Goal: Transaction & Acquisition: Obtain resource

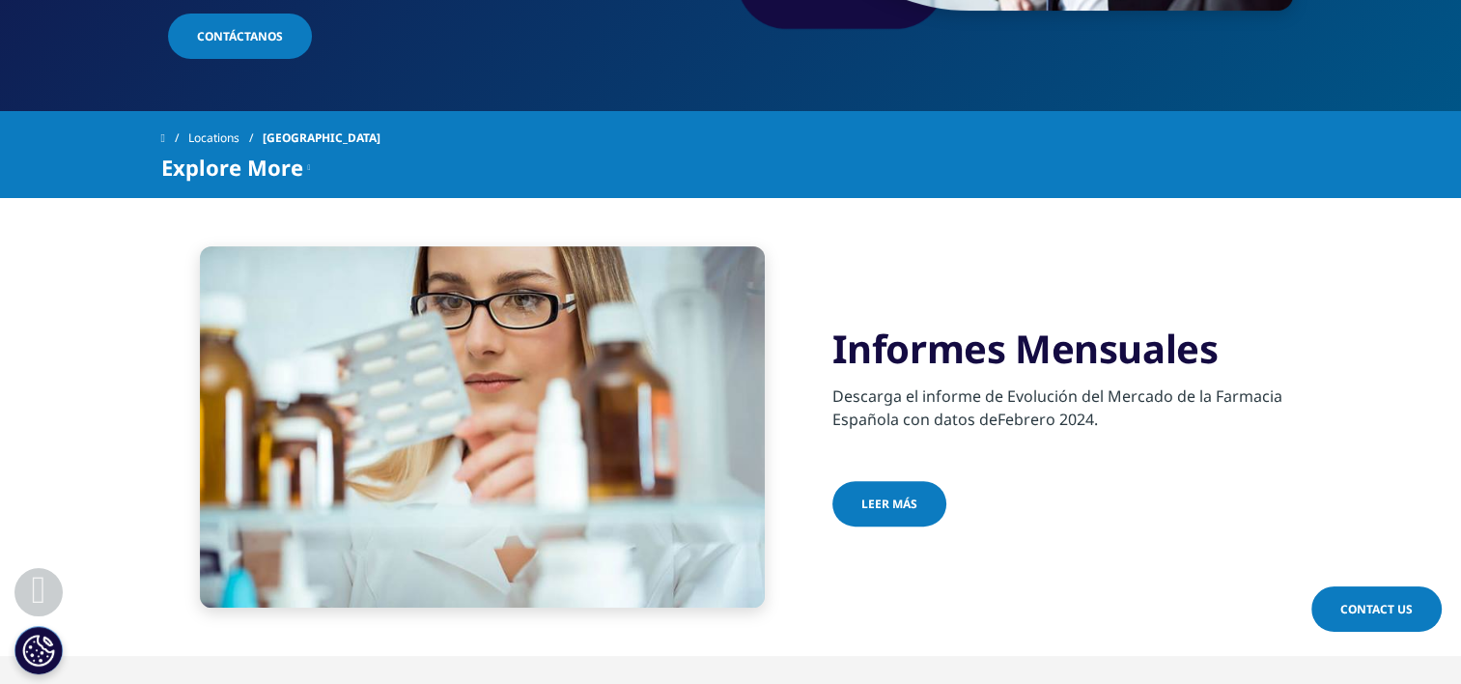
scroll to position [552, 0]
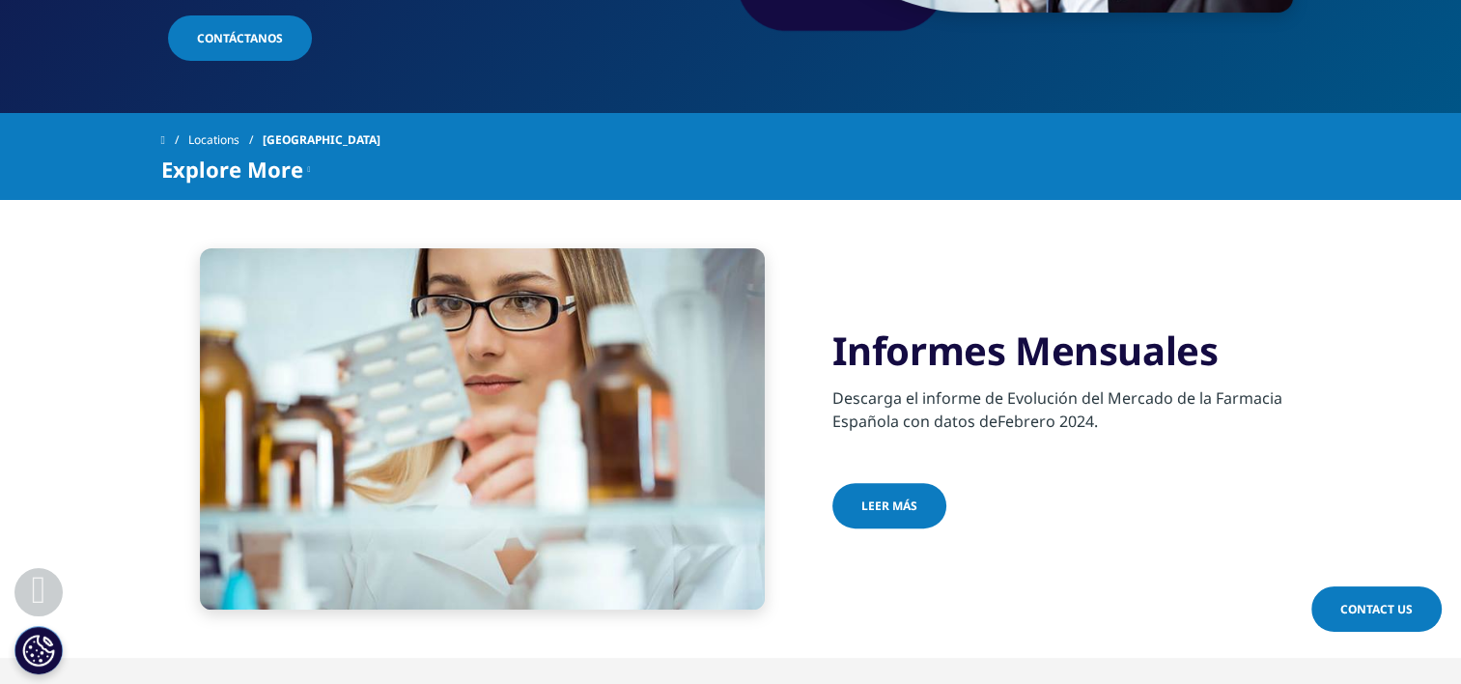
click at [904, 502] on span "Leer más" at bounding box center [889, 505] width 56 height 16
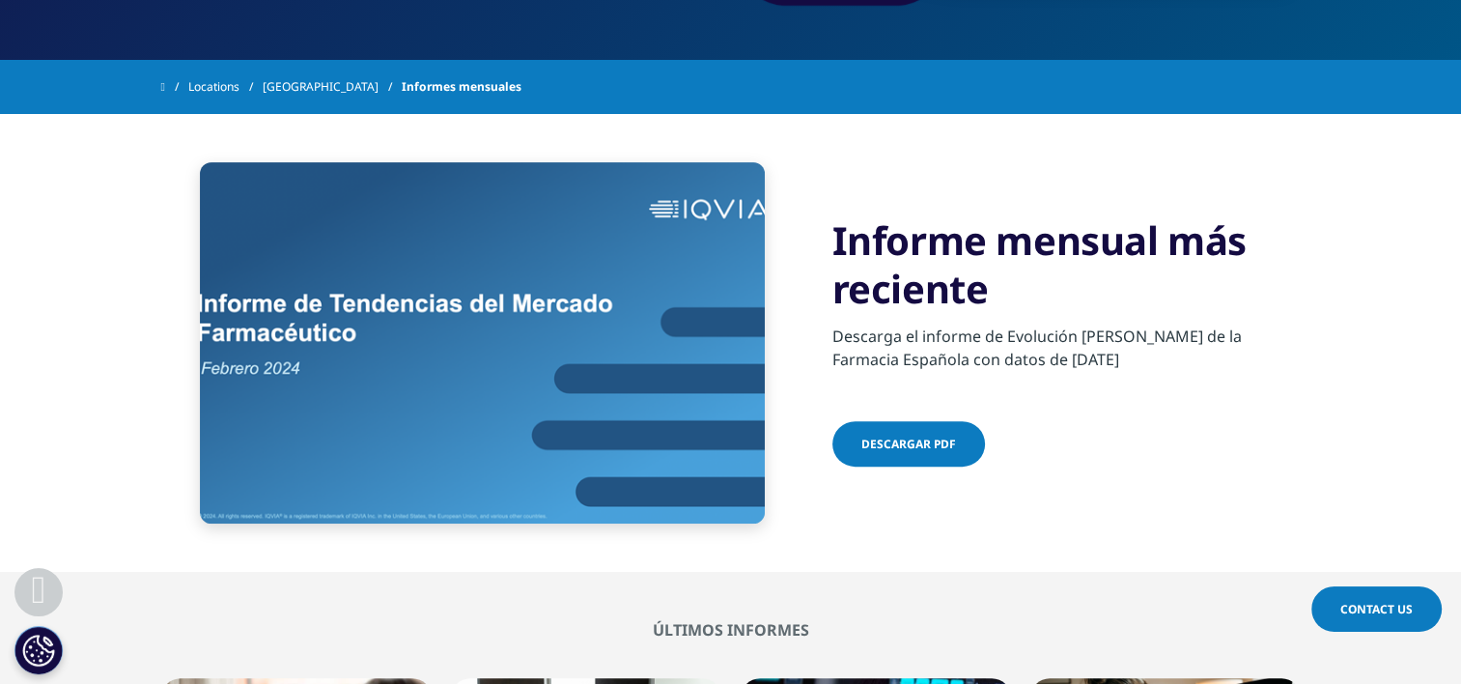
scroll to position [576, 0]
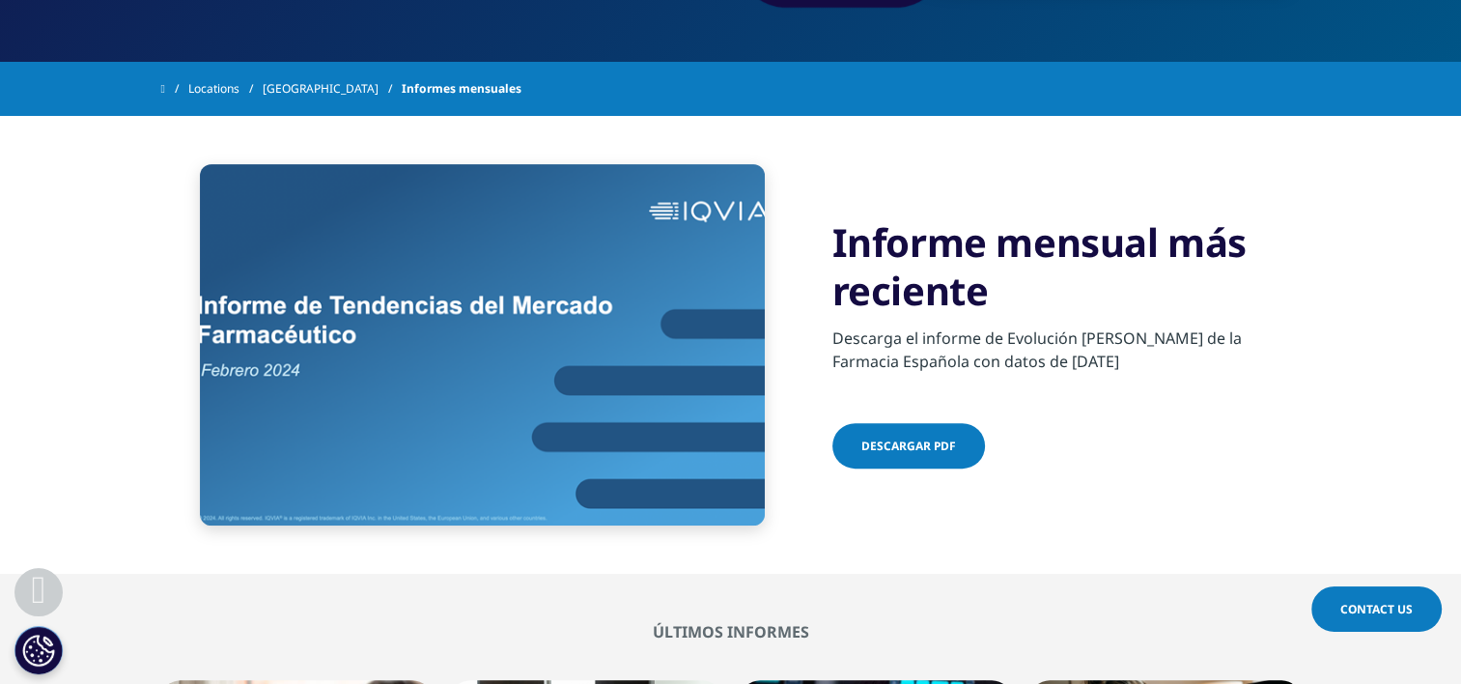
click at [896, 430] on link "Descargar pdf" at bounding box center [909, 445] width 153 height 45
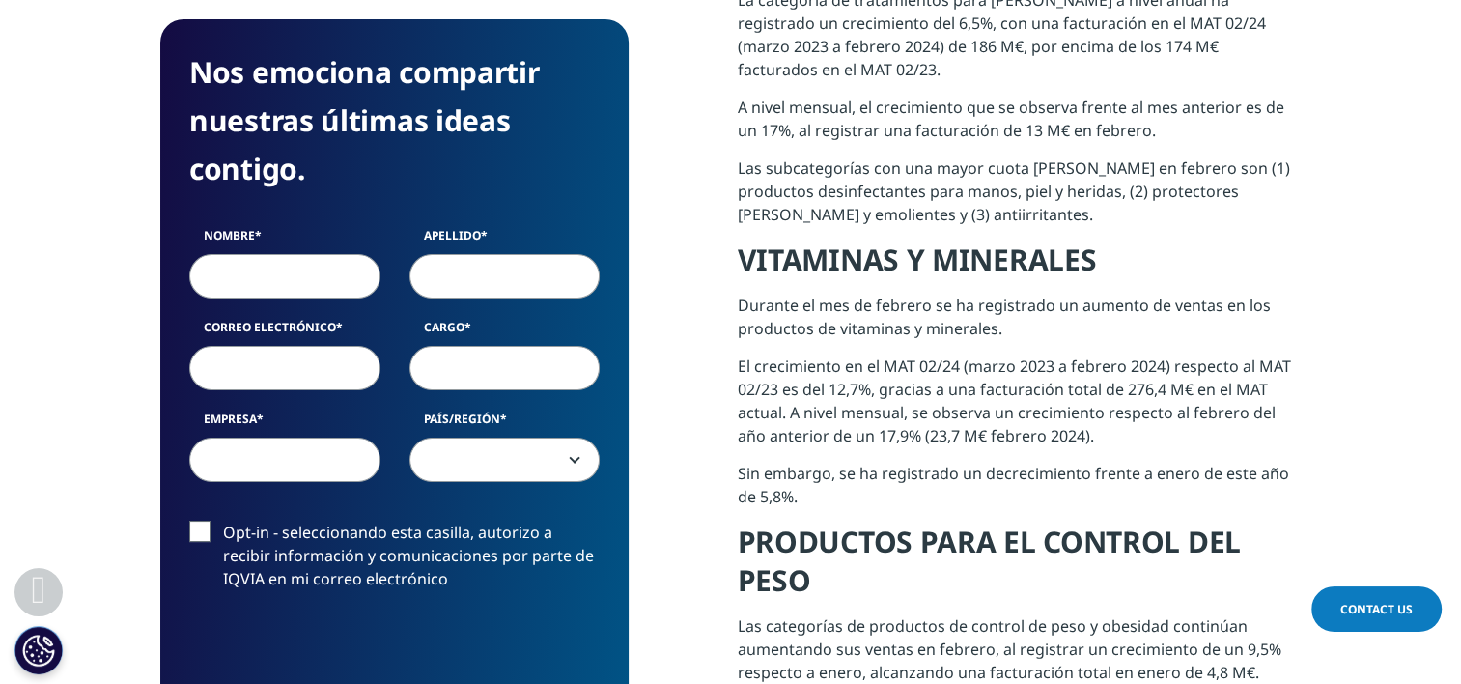
scroll to position [984, 0]
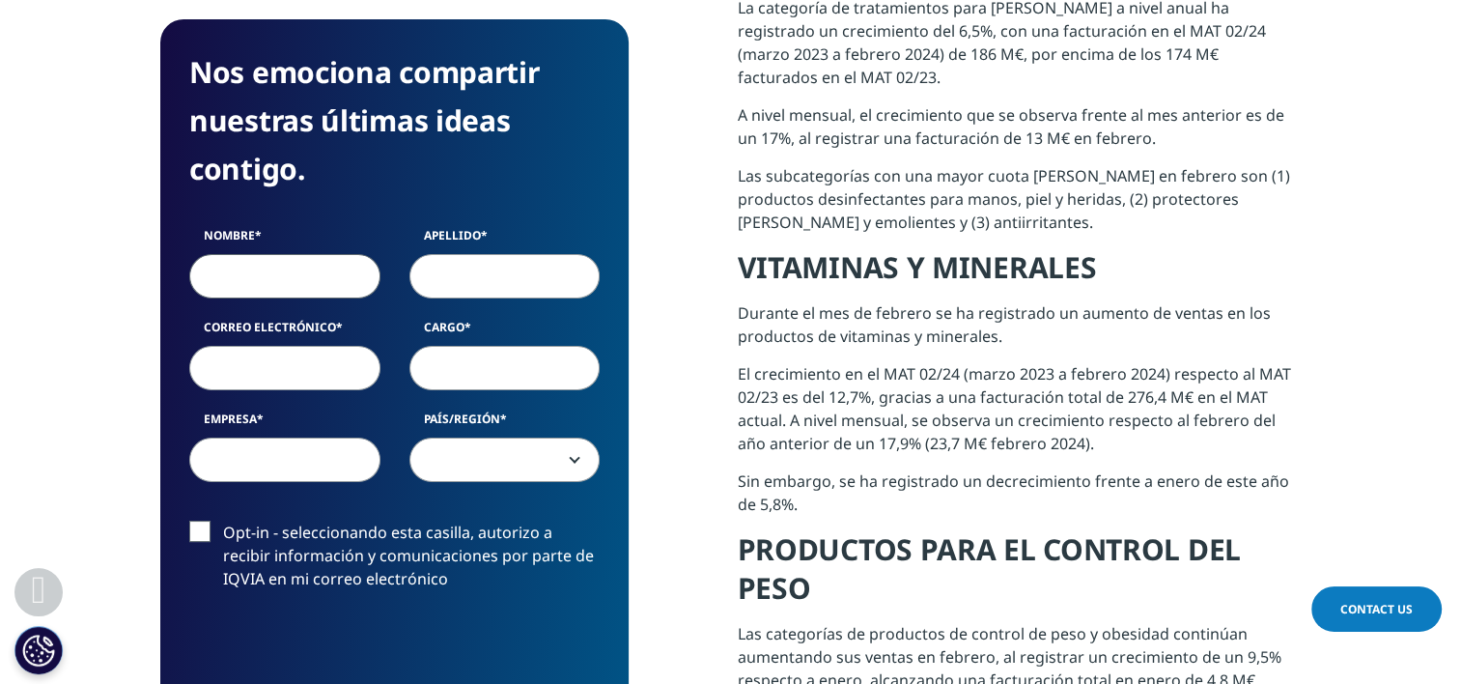
click at [320, 288] on input "Nombre" at bounding box center [284, 276] width 191 height 44
type input "Claudio"
type input "Ferrando"
type input "cferrari@megalabs.com.co"
type input "BANCO DE OCCIDENTE"
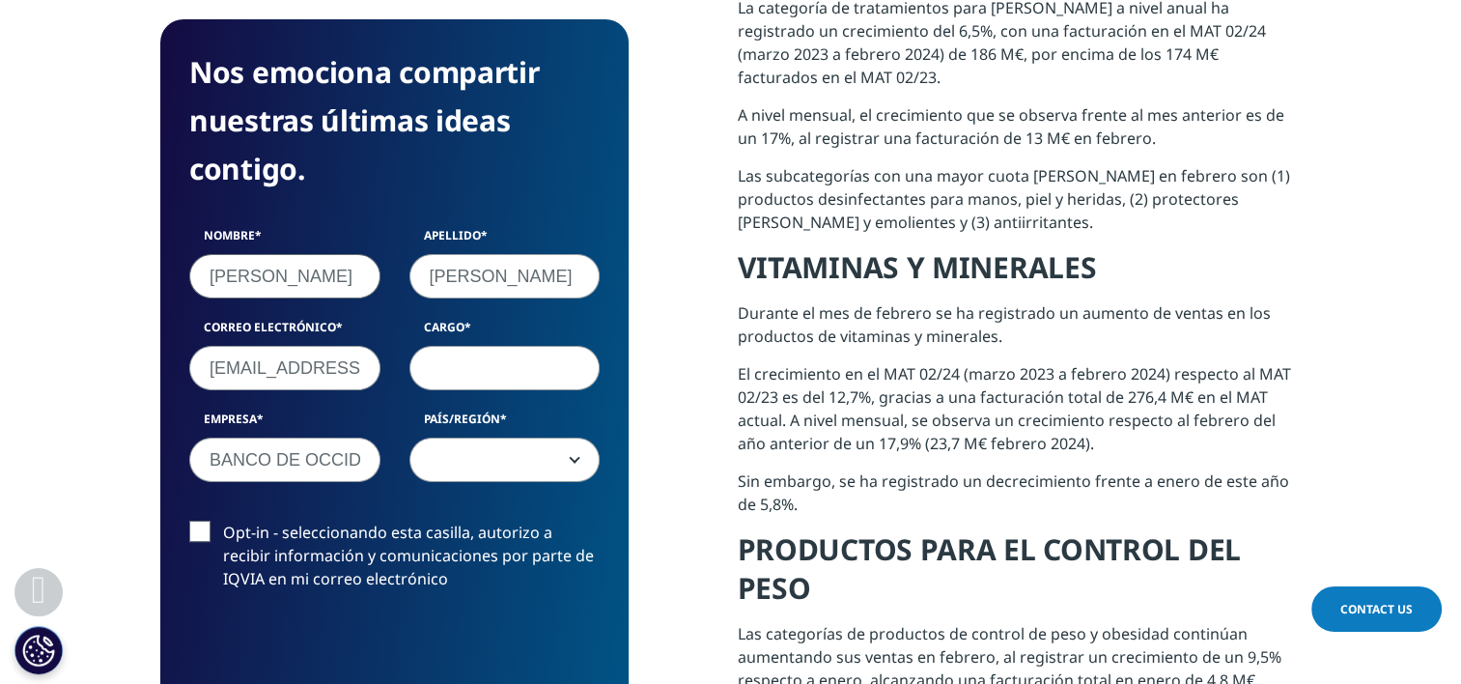
select select "Colombia"
click at [471, 368] on input "Cargo" at bounding box center [504, 368] width 191 height 44
type input "Gerente General"
drag, startPoint x: 357, startPoint y: 463, endPoint x: 182, endPoint y: 446, distance: 176.5
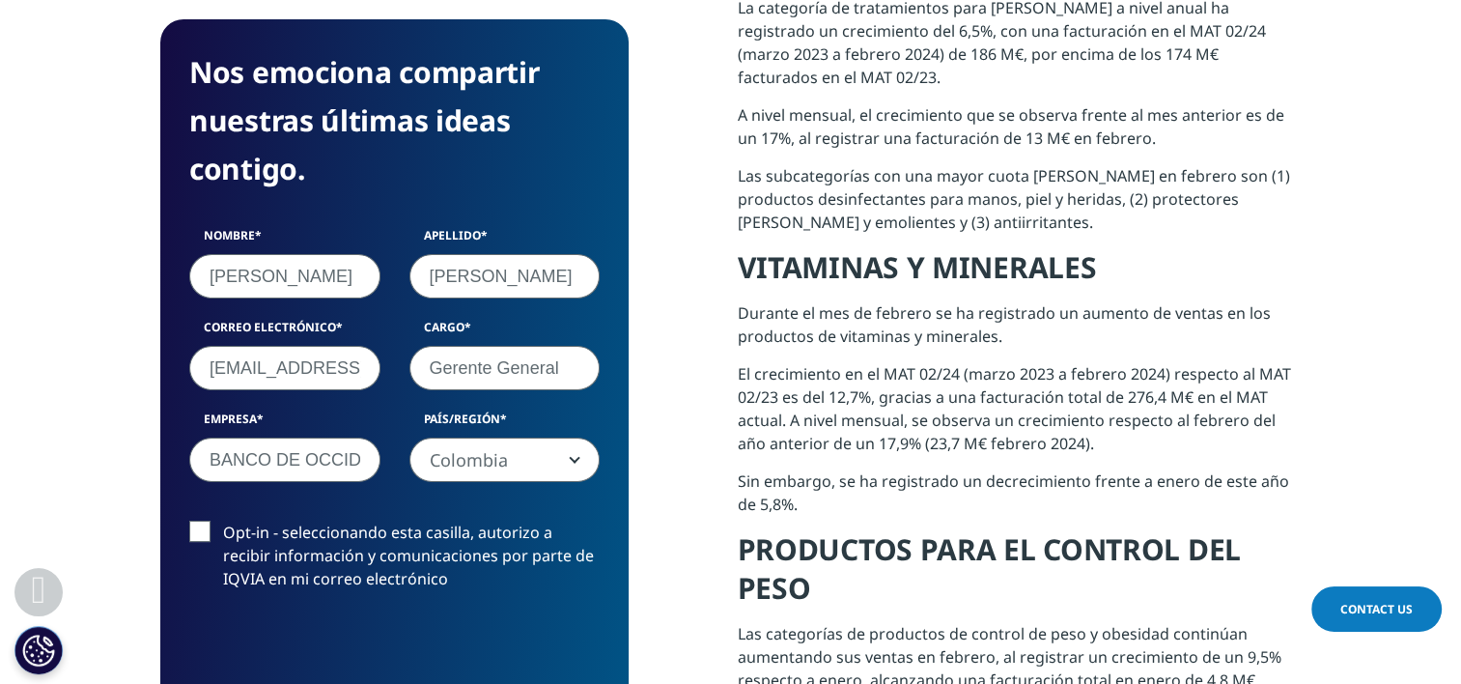
click at [182, 446] on div "Empresa BANCO DE OCCIDENTE" at bounding box center [285, 445] width 220 height 71
type input "E"
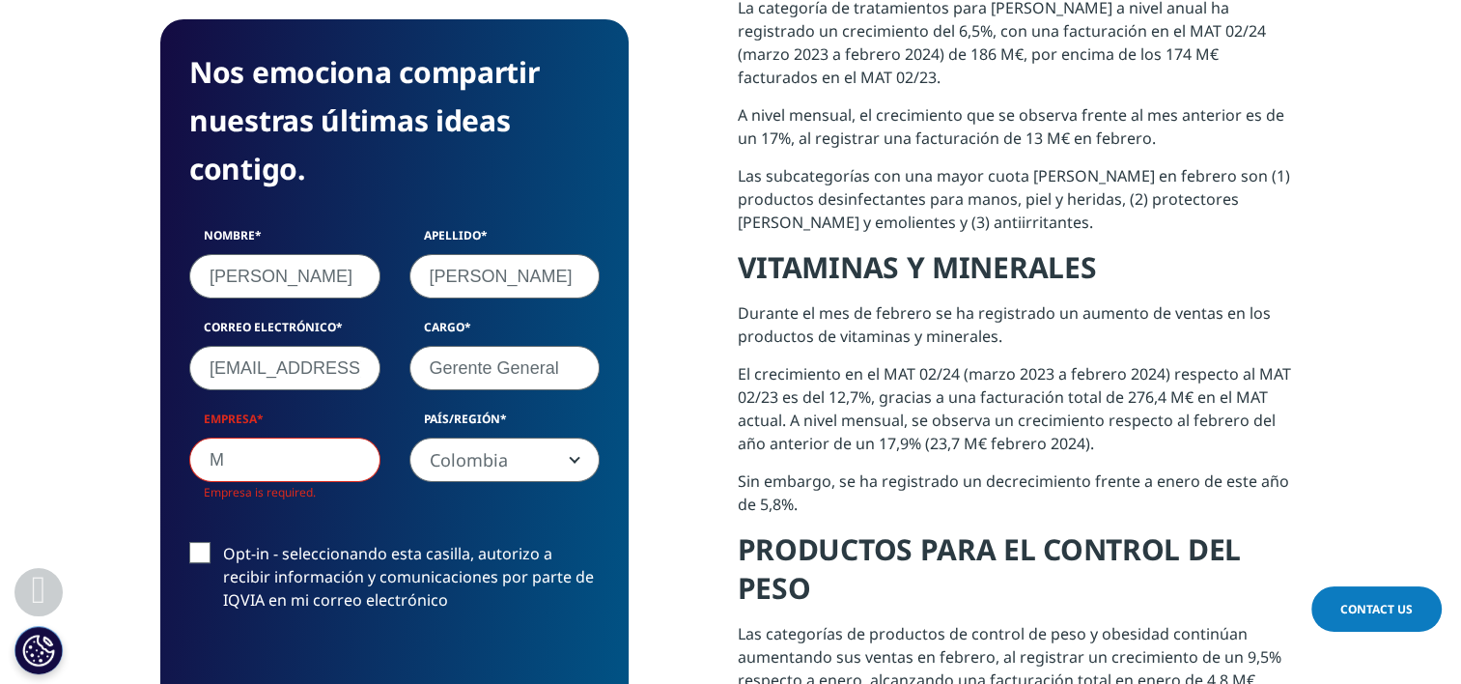
scroll to position [9, 10]
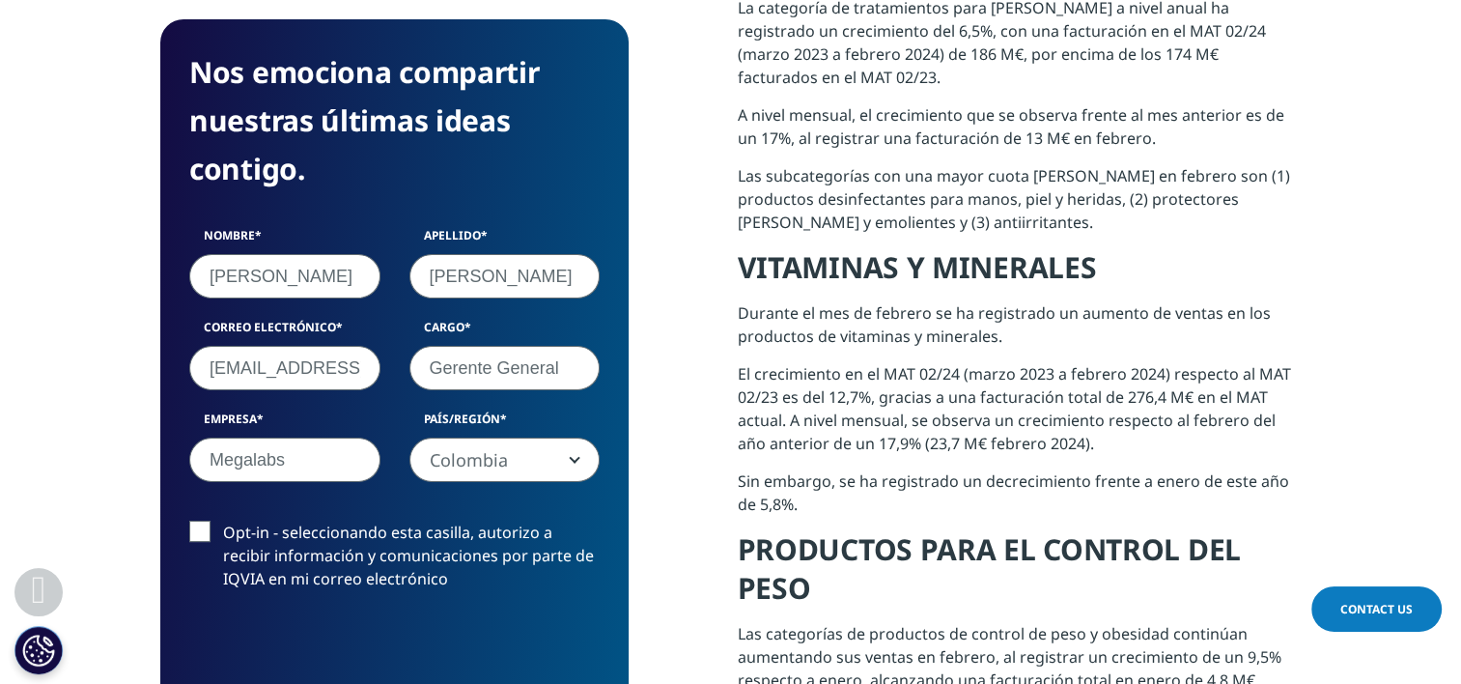
type input "Megalabs"
click at [197, 533] on label "Opt-in - seleccionando esta casilla, autorizo a recibir información y comunicac…" at bounding box center [394, 561] width 410 height 80
click at [223, 521] on input "Opt-in - seleccionando esta casilla, autorizo a recibir información y comunicac…" at bounding box center [223, 521] width 0 height 0
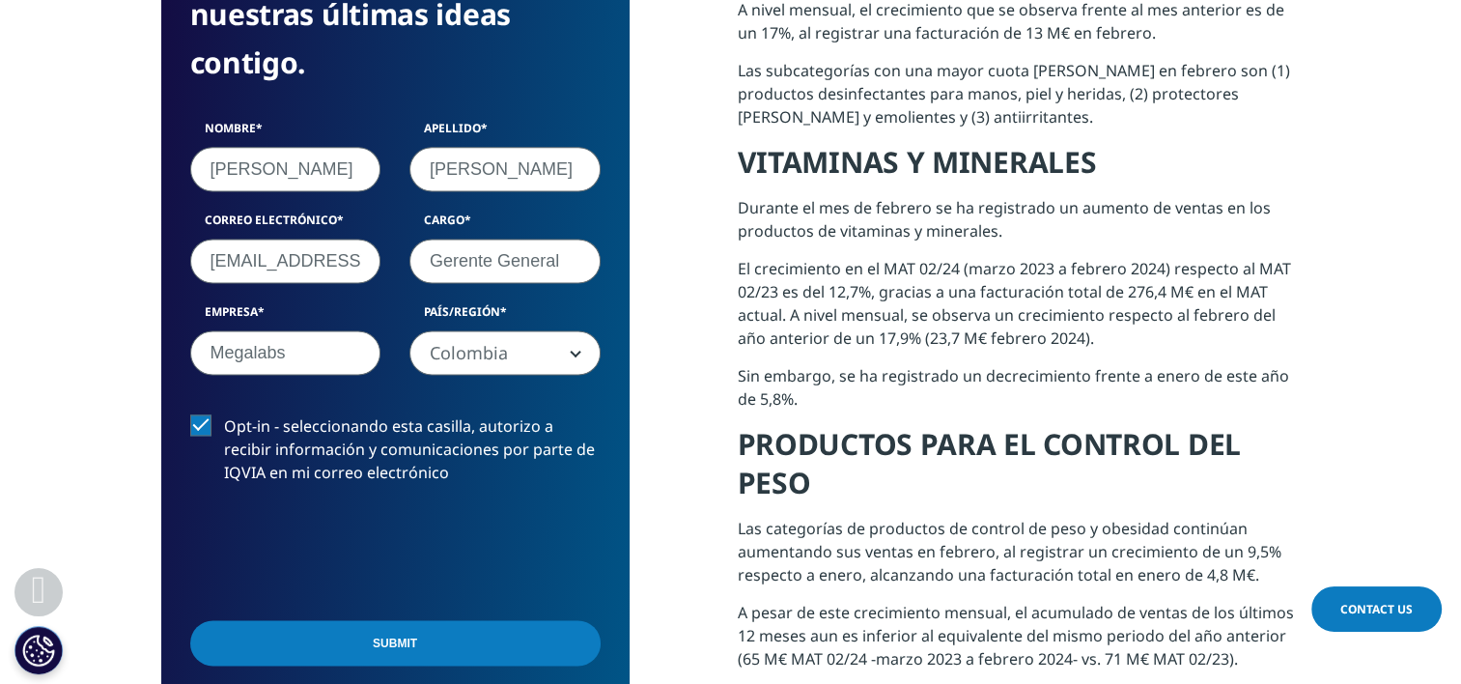
scroll to position [1093, 0]
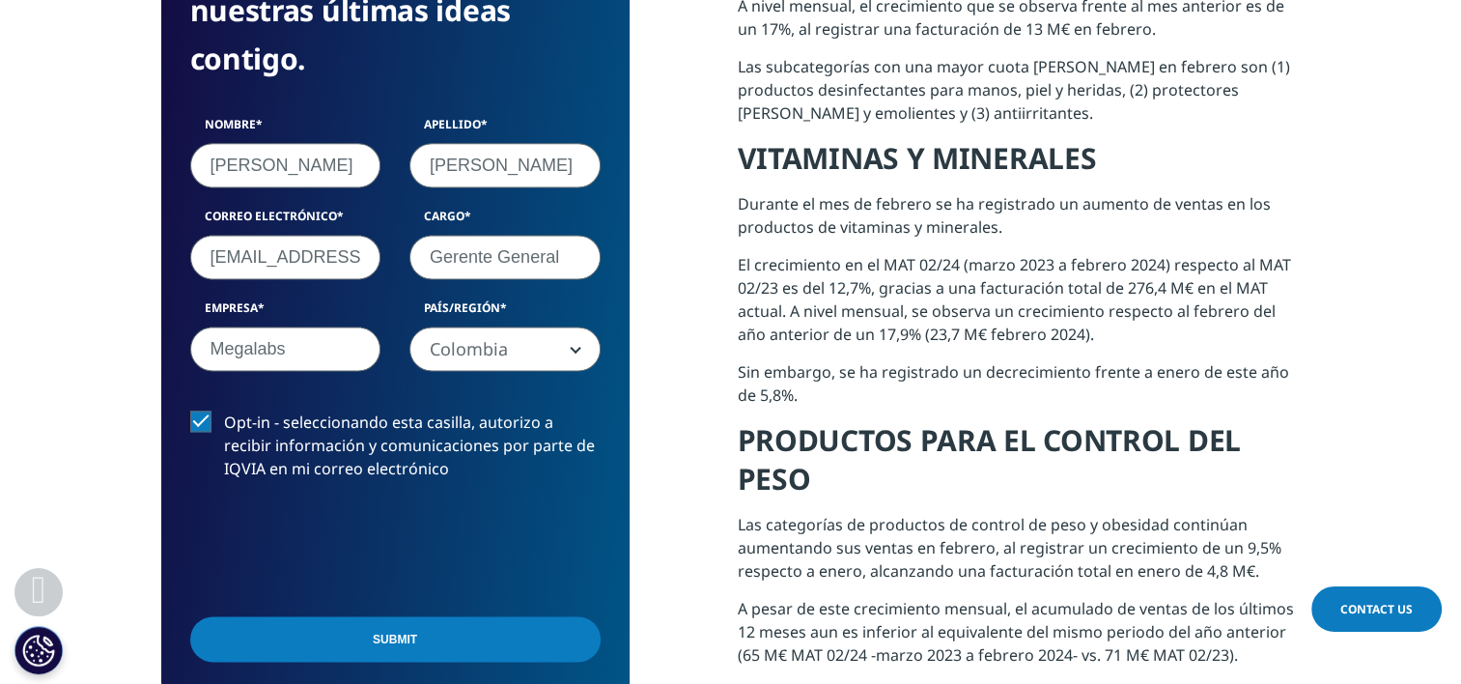
click at [201, 423] on label "Opt-in - seleccionando esta casilla, autorizo a recibir información y comunicac…" at bounding box center [395, 450] width 410 height 80
click at [224, 410] on input "Opt-in - seleccionando esta casilla, autorizo a recibir información y comunicac…" at bounding box center [224, 410] width 0 height 0
click at [201, 423] on label "Opt-in - seleccionando esta casilla, autorizo a recibir información y comunicac…" at bounding box center [395, 450] width 410 height 80
click at [224, 410] on input "Opt-in - seleccionando esta casilla, autorizo a recibir información y comunicac…" at bounding box center [224, 410] width 0 height 0
click at [360, 626] on input "Submit" at bounding box center [395, 638] width 410 height 45
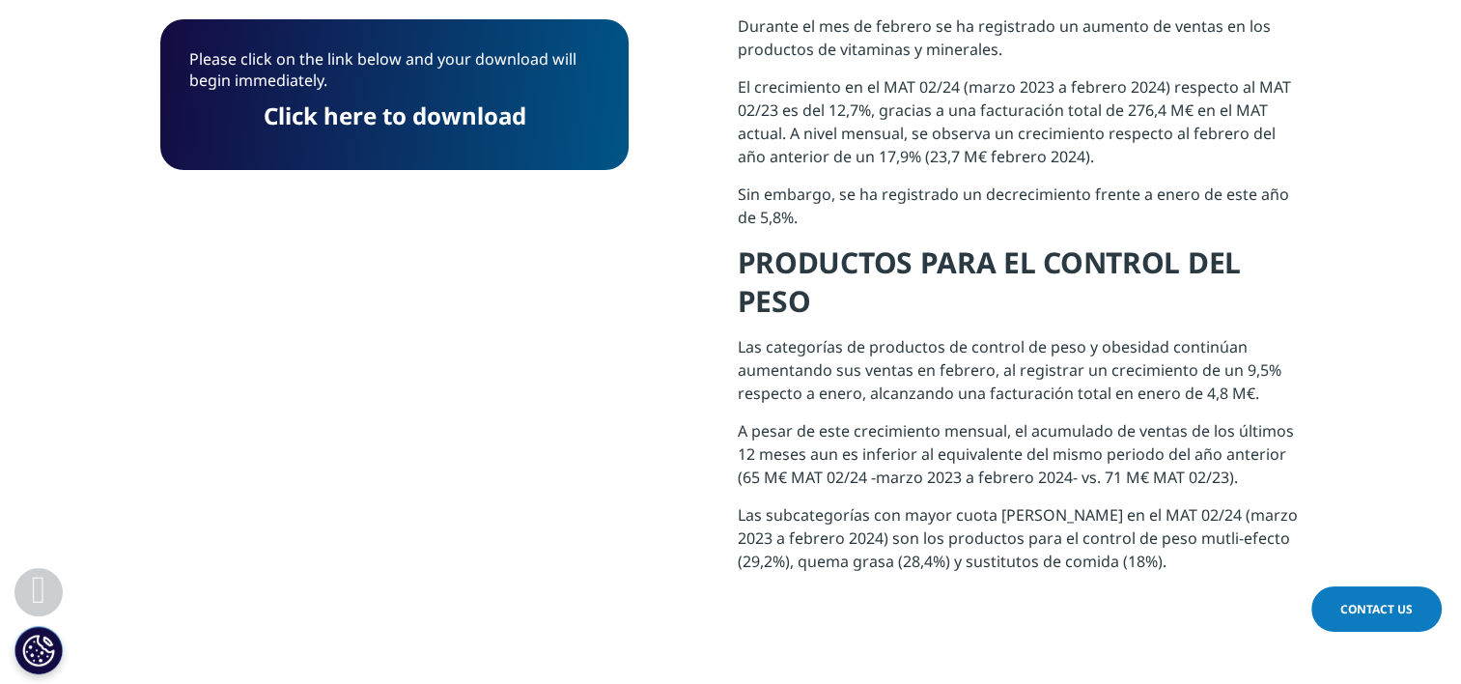
scroll to position [10, 10]
click at [402, 112] on link "Click here to download" at bounding box center [395, 115] width 263 height 32
